Goal: Task Accomplishment & Management: Complete application form

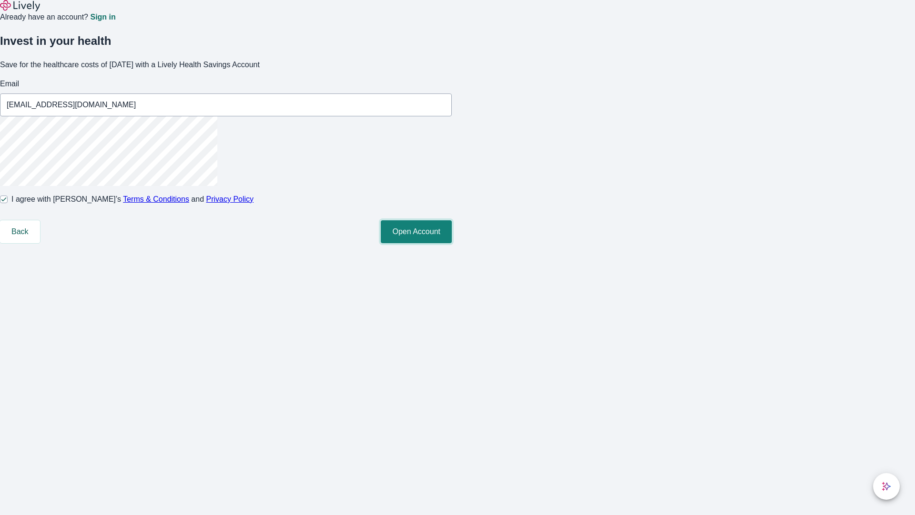
click at [452, 243] on button "Open Account" at bounding box center [416, 231] width 71 height 23
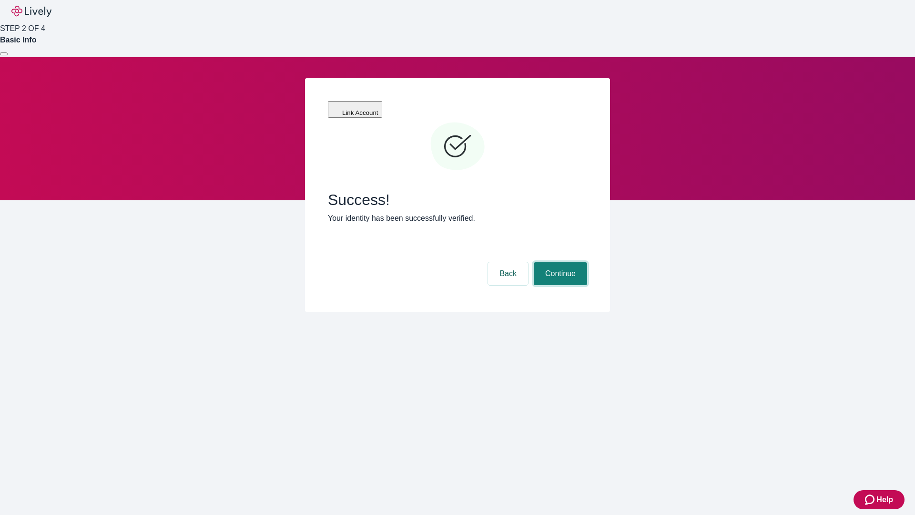
click at [559, 262] on button "Continue" at bounding box center [560, 273] width 53 height 23
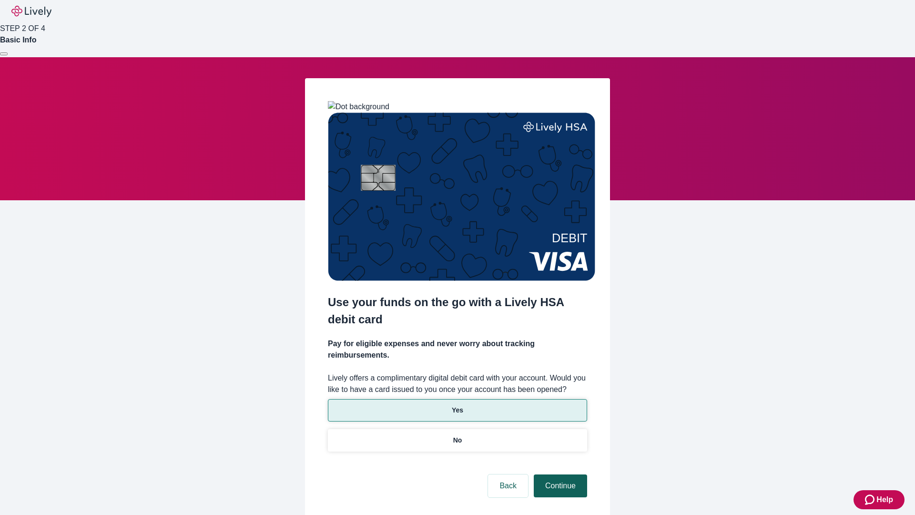
click at [457, 435] on p "No" at bounding box center [457, 440] width 9 height 10
click at [559, 474] on button "Continue" at bounding box center [560, 485] width 53 height 23
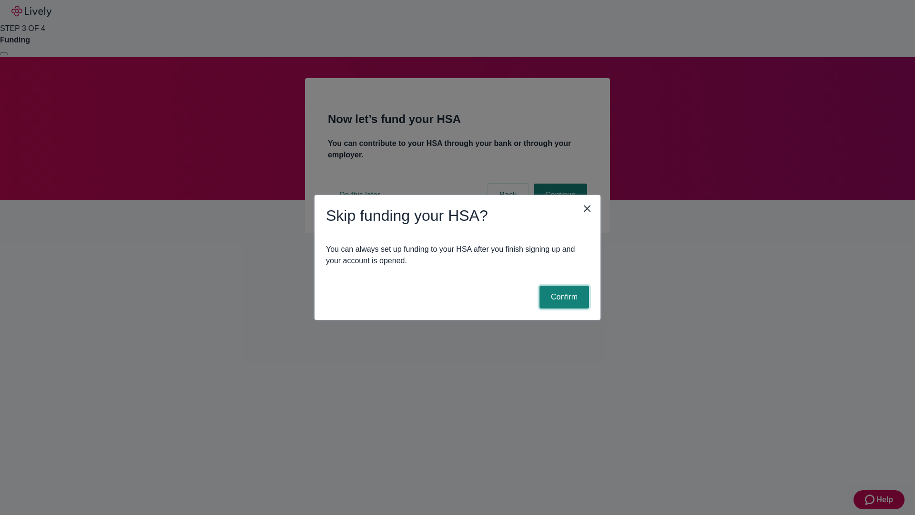
click at [563, 297] on button "Confirm" at bounding box center [564, 296] width 50 height 23
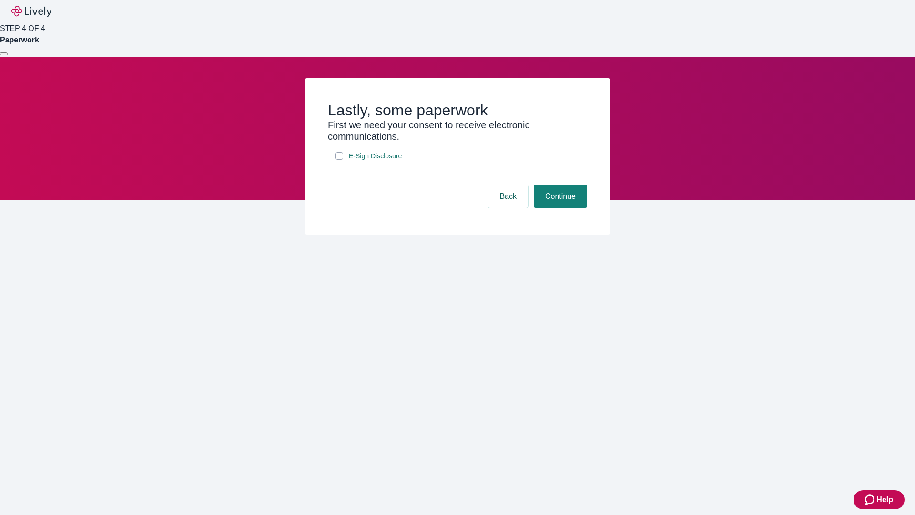
click at [339, 160] on input "E-Sign Disclosure" at bounding box center [339, 156] width 8 height 8
checkbox input "true"
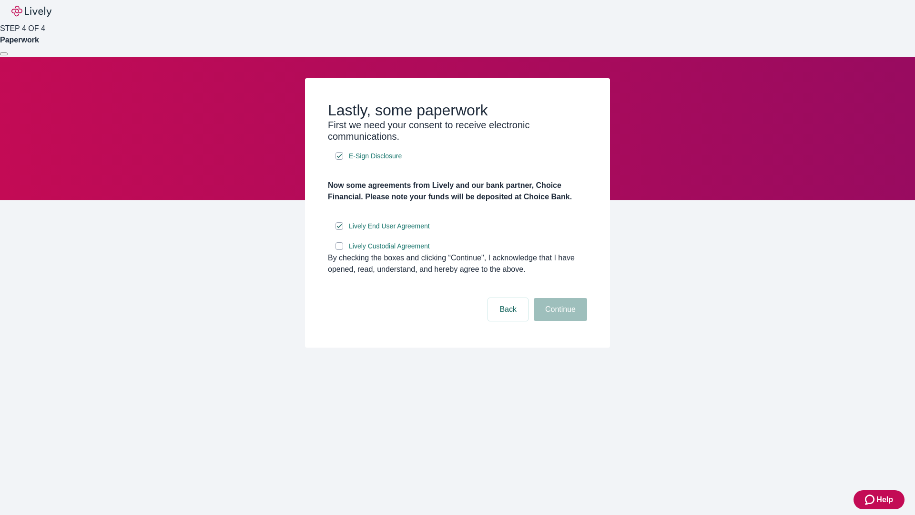
click at [339, 250] on input "Lively Custodial Agreement" at bounding box center [339, 246] width 8 height 8
checkbox input "true"
click at [559, 321] on button "Continue" at bounding box center [560, 309] width 53 height 23
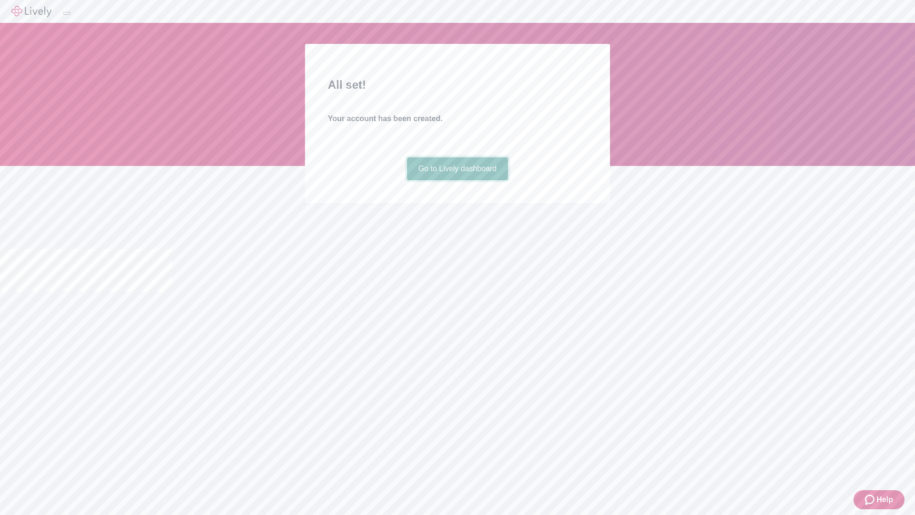
click at [457, 180] on link "Go to Lively dashboard" at bounding box center [458, 168] width 102 height 23
